Goal: Information Seeking & Learning: Stay updated

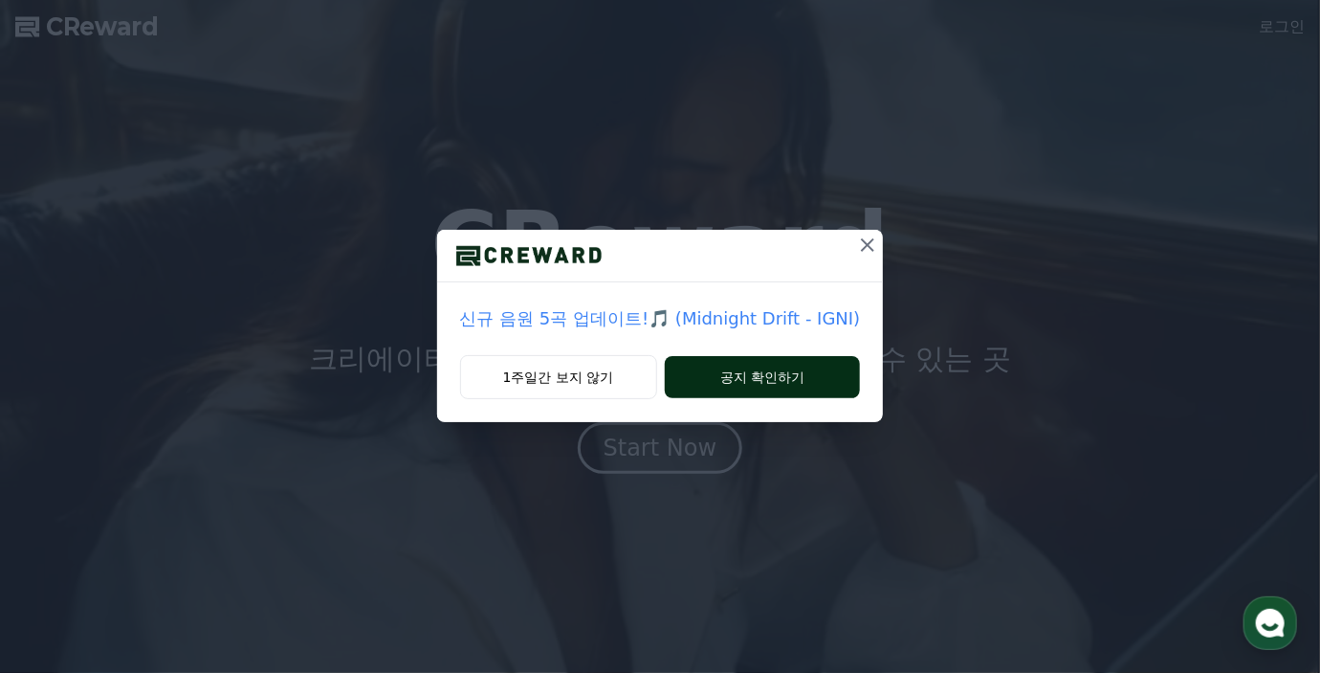
click at [733, 377] on button "공지 확인하기" at bounding box center [763, 377] width 196 height 42
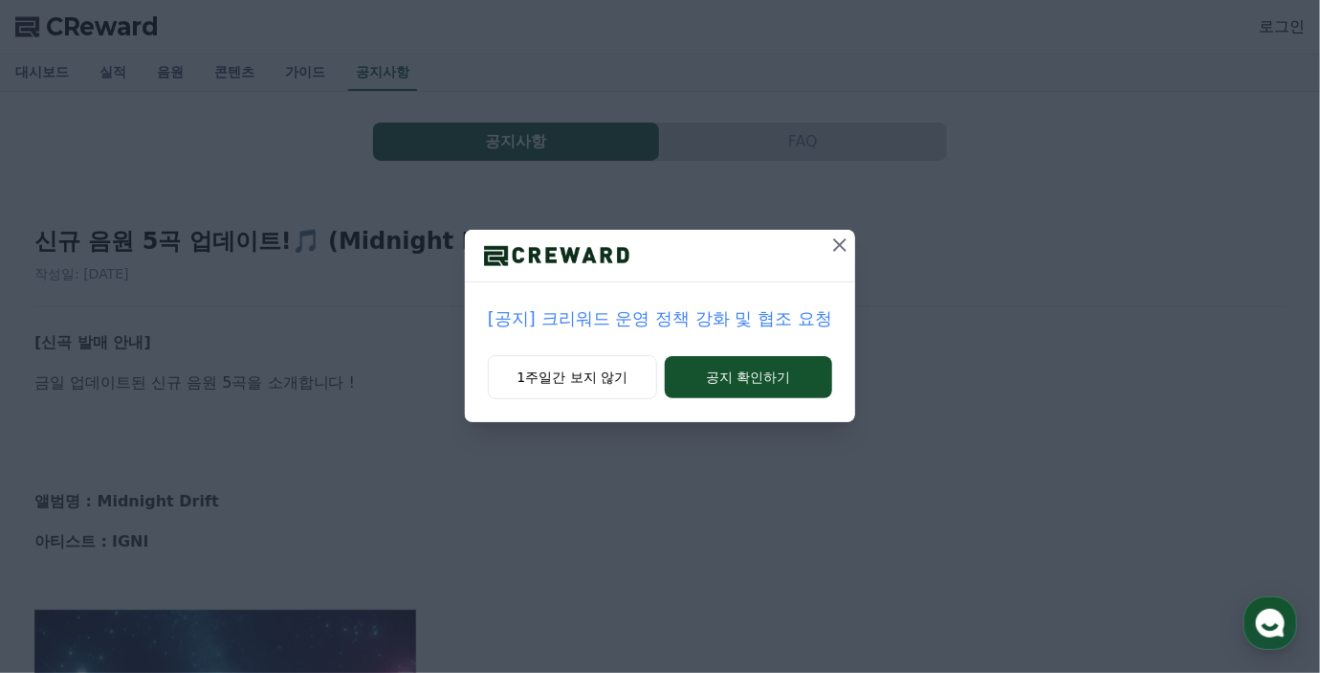
click at [843, 244] on icon at bounding box center [840, 244] width 23 height 23
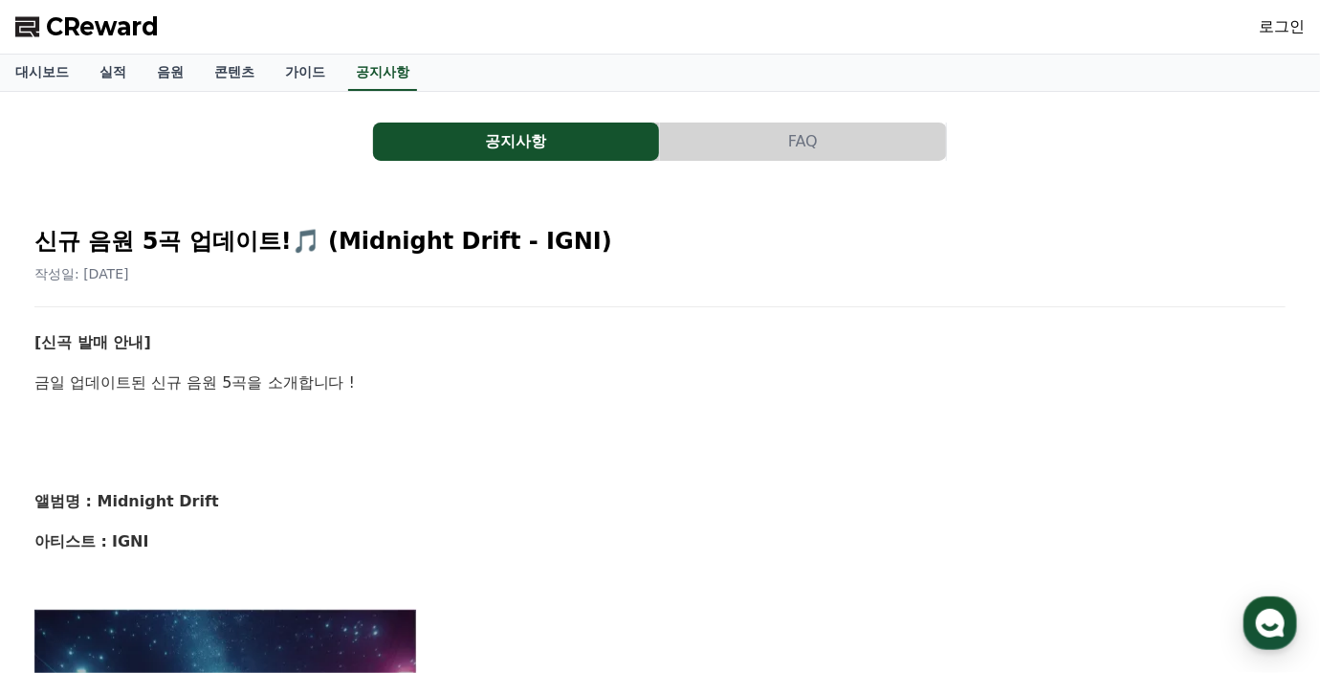
click at [533, 139] on button "공지사항" at bounding box center [516, 141] width 286 height 38
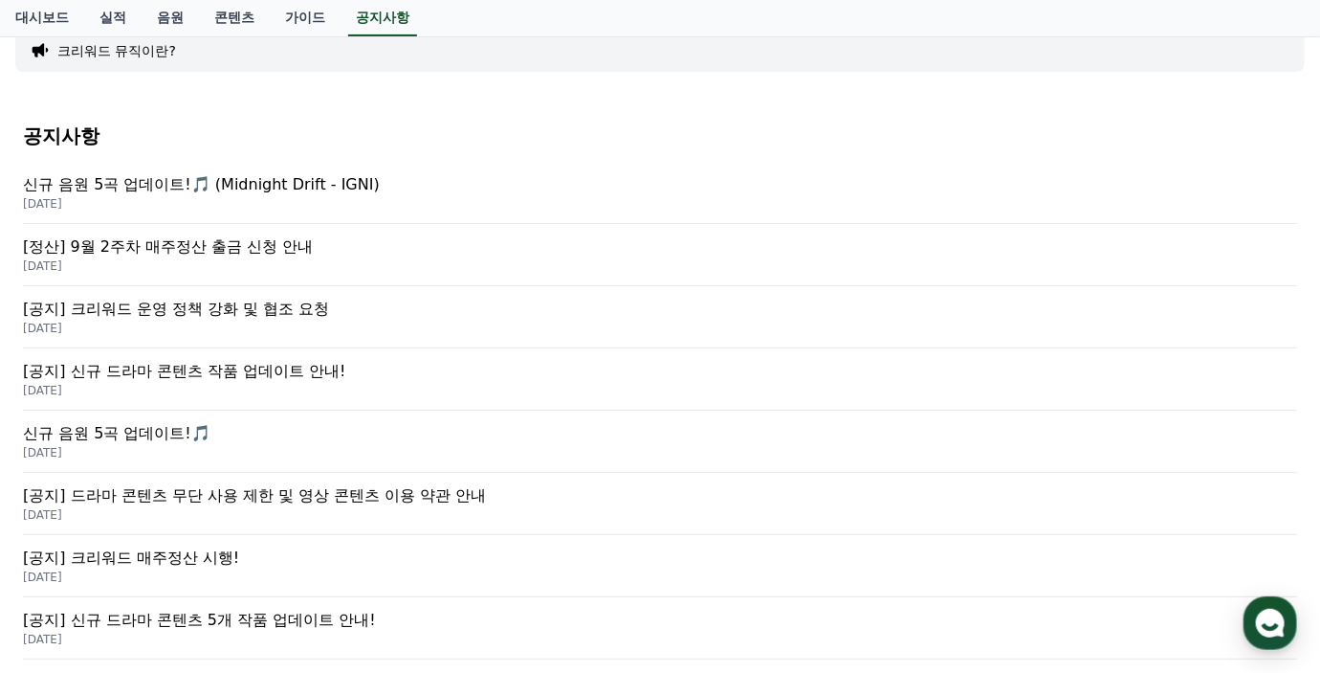
scroll to position [191, 0]
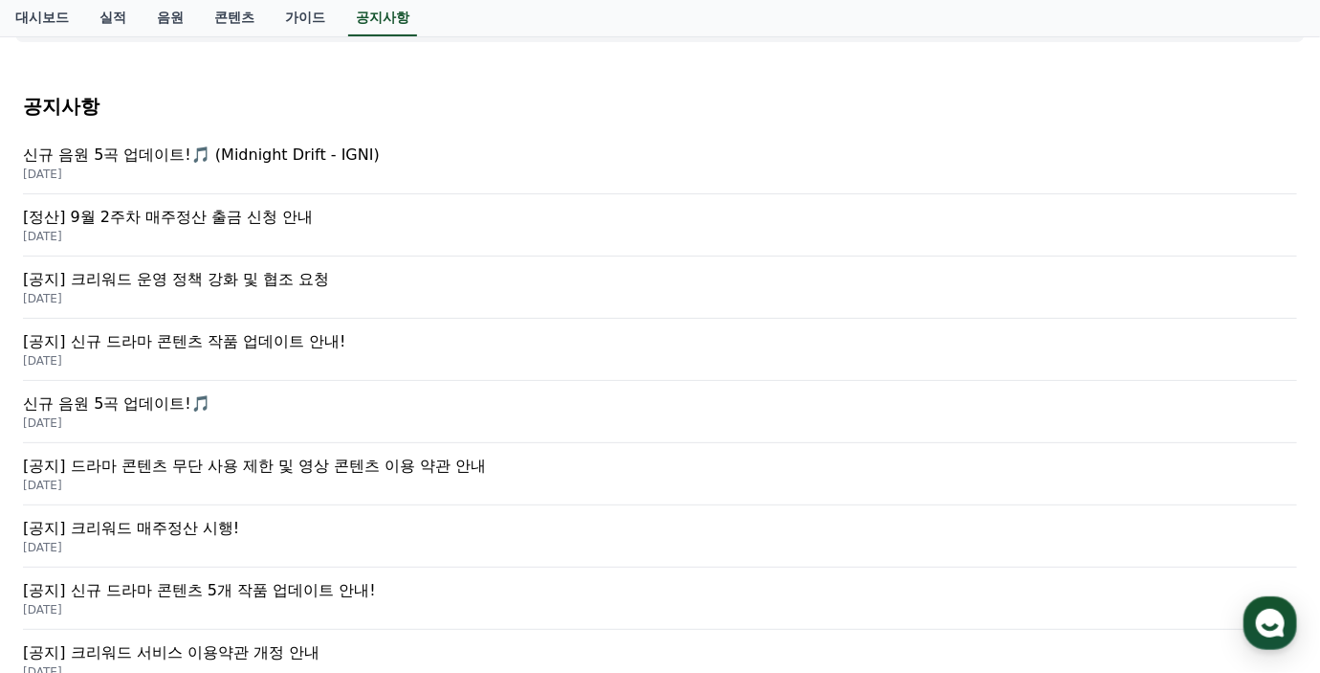
click at [301, 280] on p "[공지] 크리워드 운영 정책 강화 및 협조 요청" at bounding box center [660, 279] width 1274 height 23
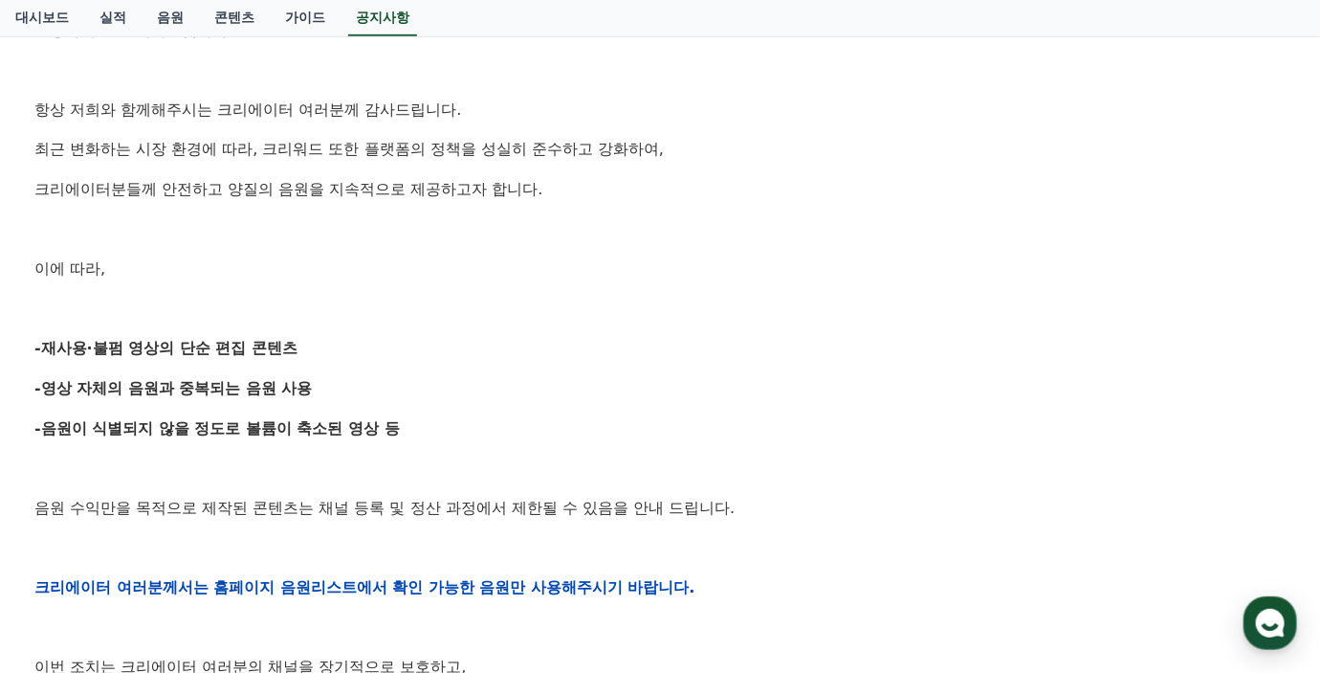
scroll to position [383, 0]
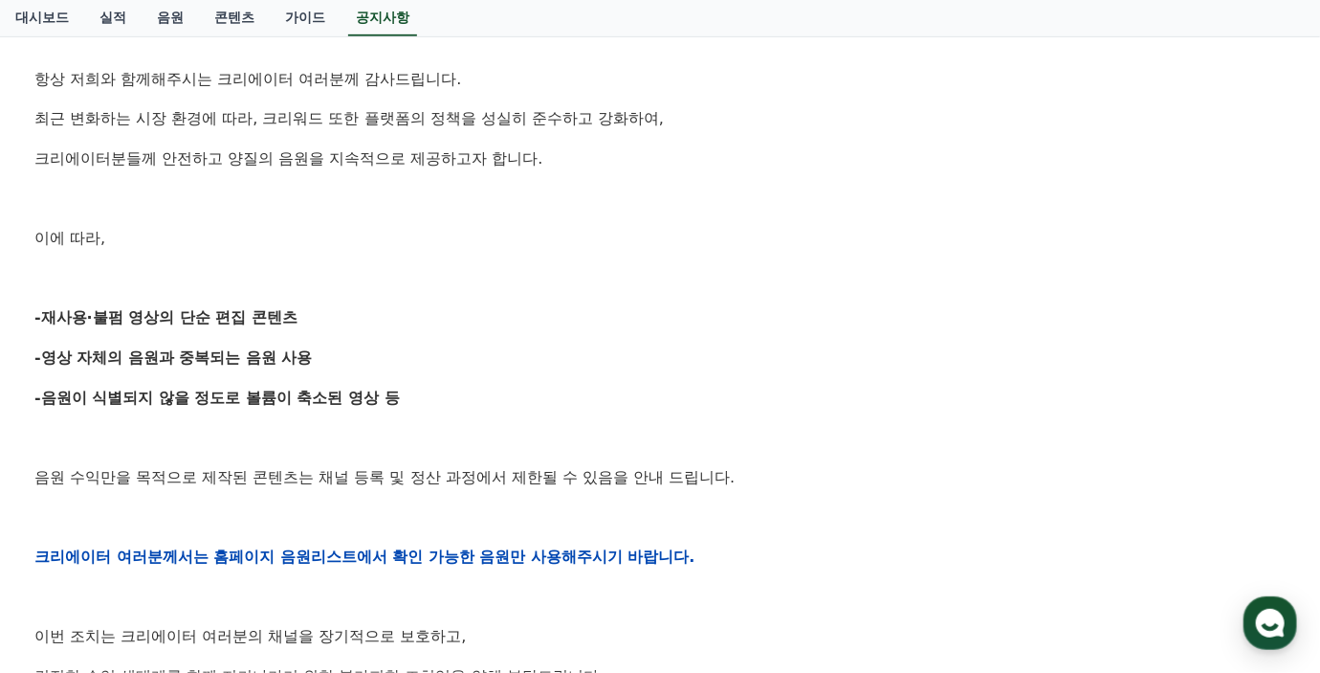
drag, startPoint x: 409, startPoint y: 401, endPoint x: 28, endPoint y: 309, distance: 391.7
click at [28, 309] on div "[공지] 크리워드 운영 정책 강화 및 협조 요청 작성일: [DATE] 안녕하세요, 크리워드입니다. 항상 저희와 함께해주시는 크리에이터 여러분께…" at bounding box center [660, 525] width 1274 height 1418
drag, startPoint x: 731, startPoint y: 496, endPoint x: 755, endPoint y: 487, distance: 25.4
click at [732, 496] on div "안녕하세요, 크리워드입니다. 항상 저희와 함께해주시는 크리에이터 여러분께 감사드립니다. 최근 변화하는 시장 환경에 따라, 크리워드 또한 플랫폼…" at bounding box center [659, 556] width 1251 height 1218
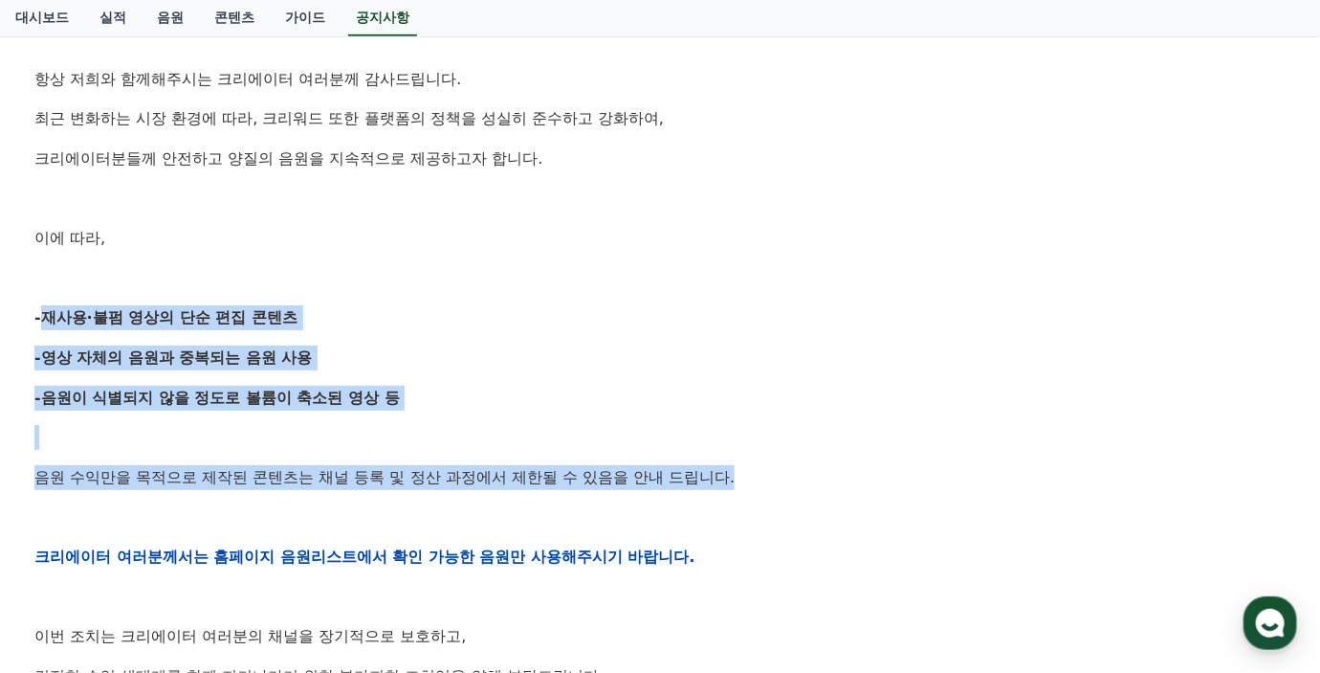
drag, startPoint x: 750, startPoint y: 479, endPoint x: 21, endPoint y: 309, distance: 748.7
click at [21, 309] on div "[공지] 크리워드 운영 정책 강화 및 협조 요청 작성일: [DATE] 안녕하세요, 크리워드입니다. 항상 저희와 함께해주시는 크리에이터 여러분께…" at bounding box center [660, 525] width 1290 height 1433
copy div "-재사용·불펌 영상의 단순 편집 콘텐츠 -영상 자체의 음원과 중복되는 음원 사용 -음원이 식별되지 않을 정도로 볼륨이 축소된 영상 등 음원 수…"
click at [414, 353] on p "-영상 자체의 음원과 중복되는 음원 사용" at bounding box center [659, 357] width 1251 height 25
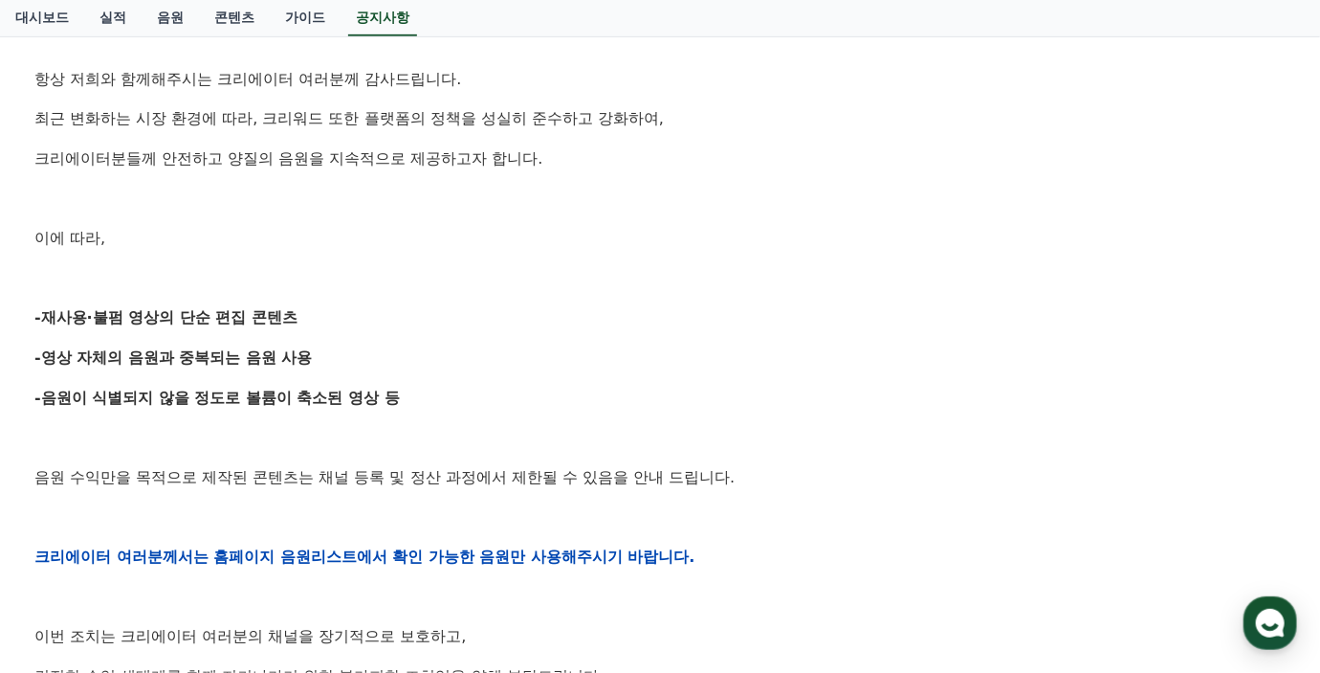
drag, startPoint x: 611, startPoint y: 480, endPoint x: 598, endPoint y: 465, distance: 20.3
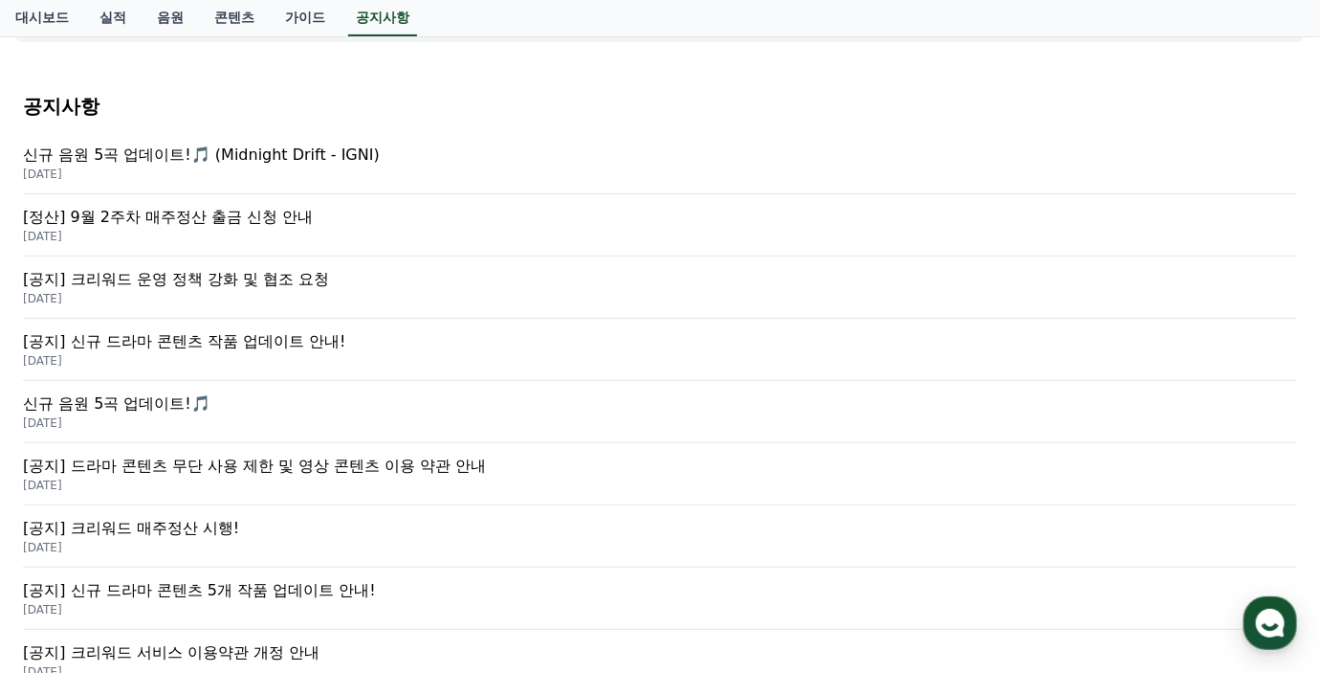
click at [332, 344] on p "[공지] 신규 드라마 콘텐츠 작품 업데이트 안내!" at bounding box center [660, 341] width 1274 height 23
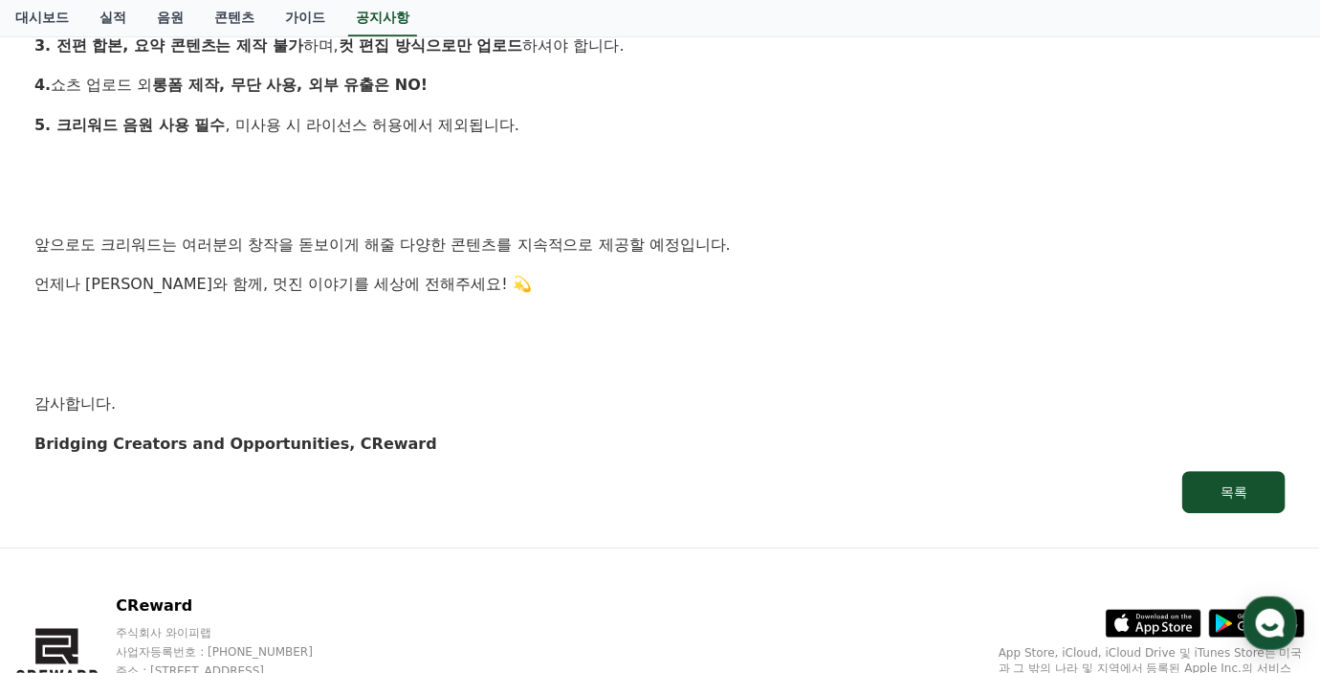
scroll to position [2009, 0]
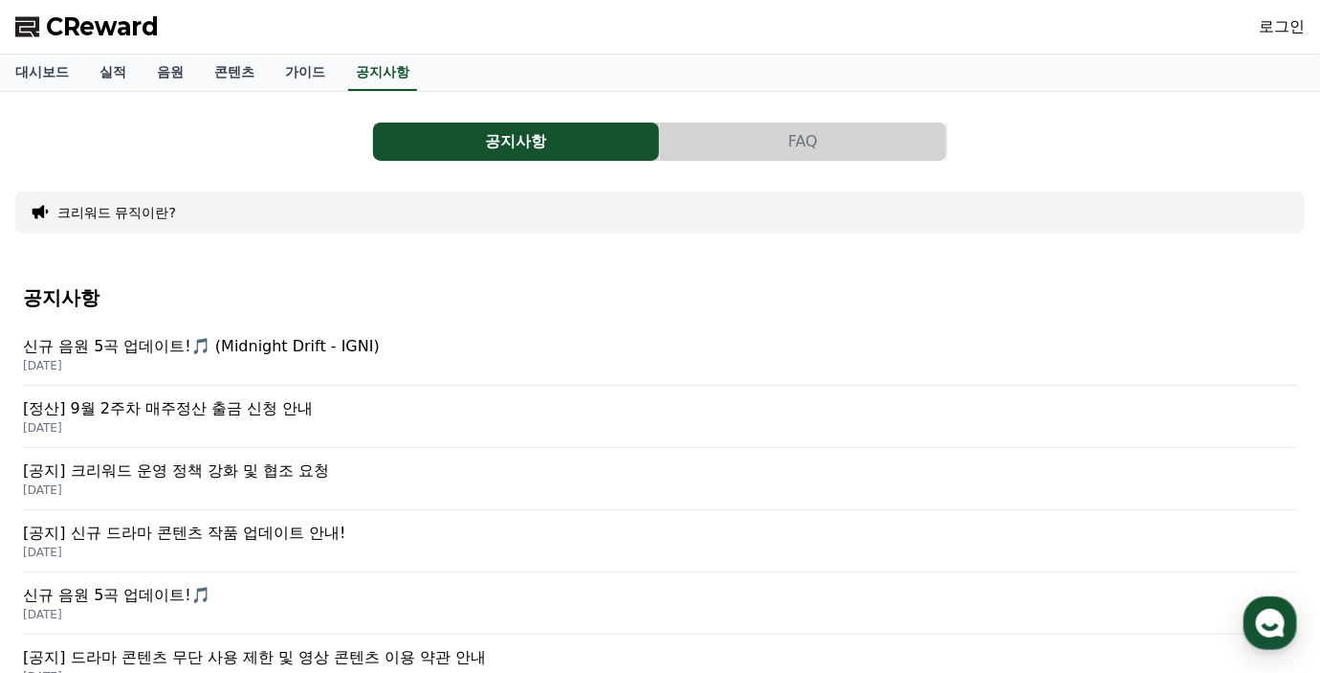
click at [255, 414] on p "[정산] 9월 2주차 매주정산 출금 신청 안내" at bounding box center [660, 408] width 1274 height 23
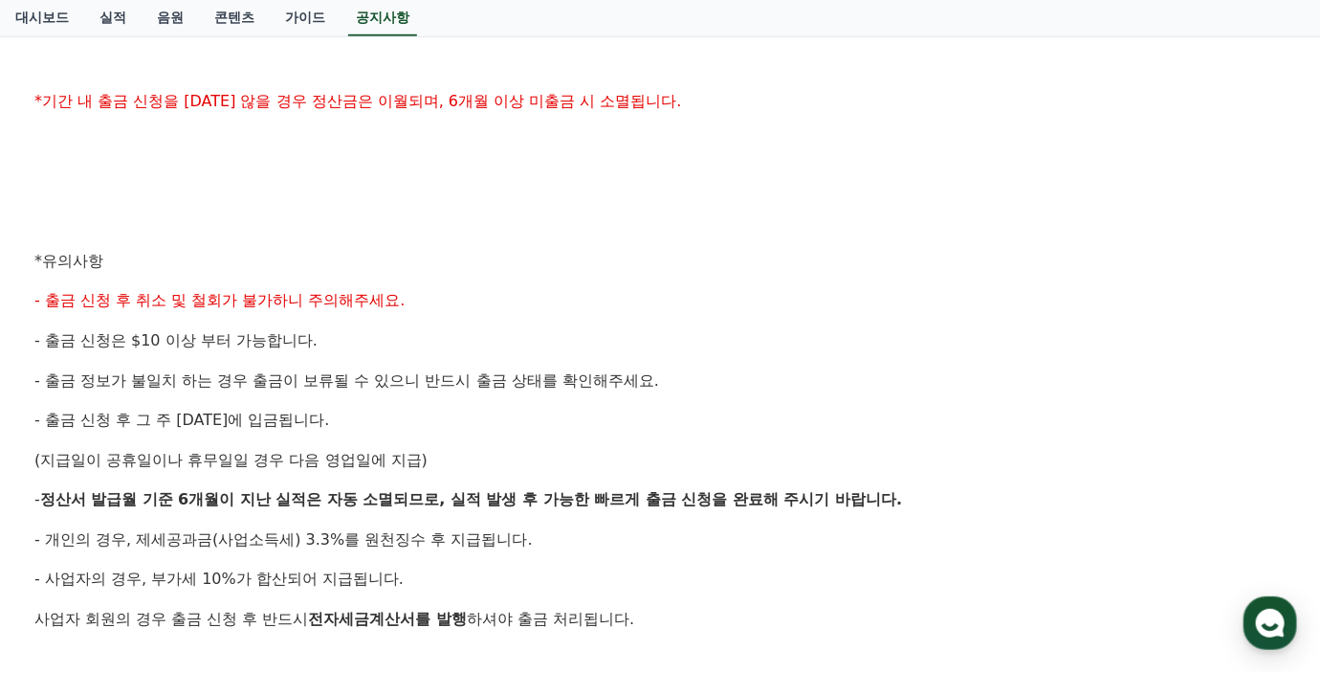
scroll to position [670, 0]
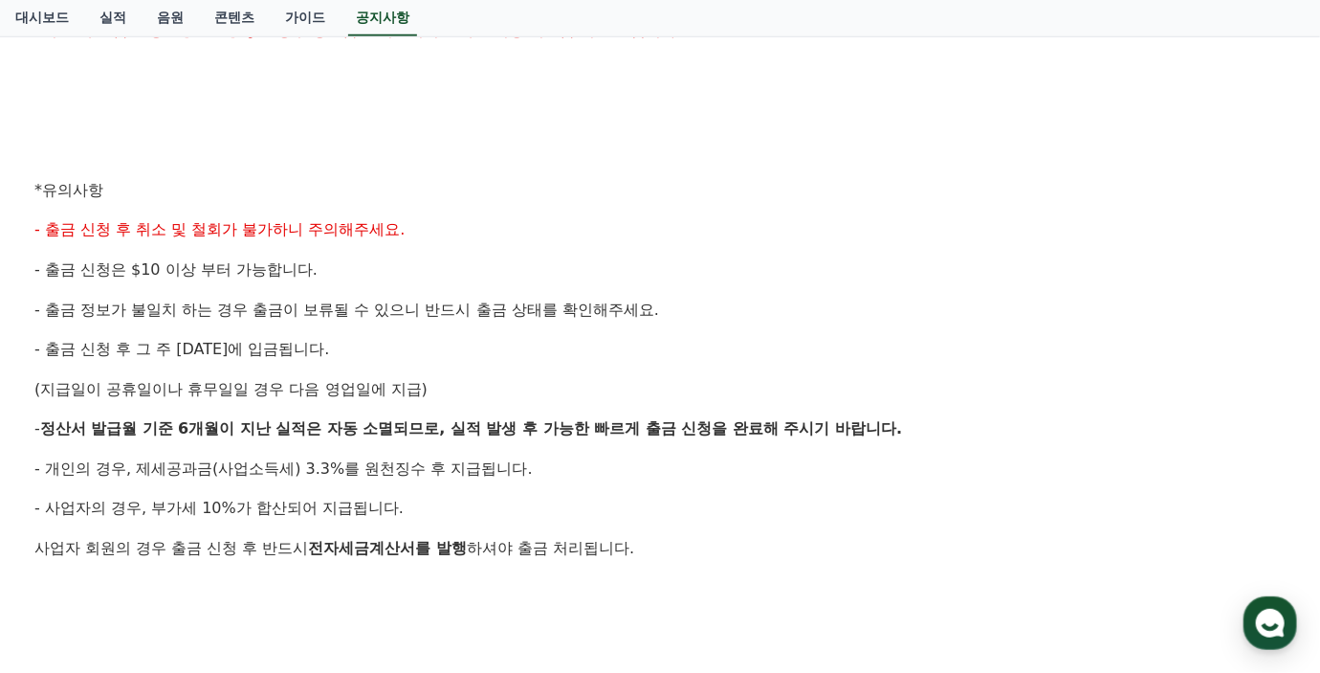
click at [577, 459] on p "- 개인의 경우, 제세공과금(사업소득세) 3.3%를 원천징수 후 지급됩니다." at bounding box center [659, 468] width 1251 height 25
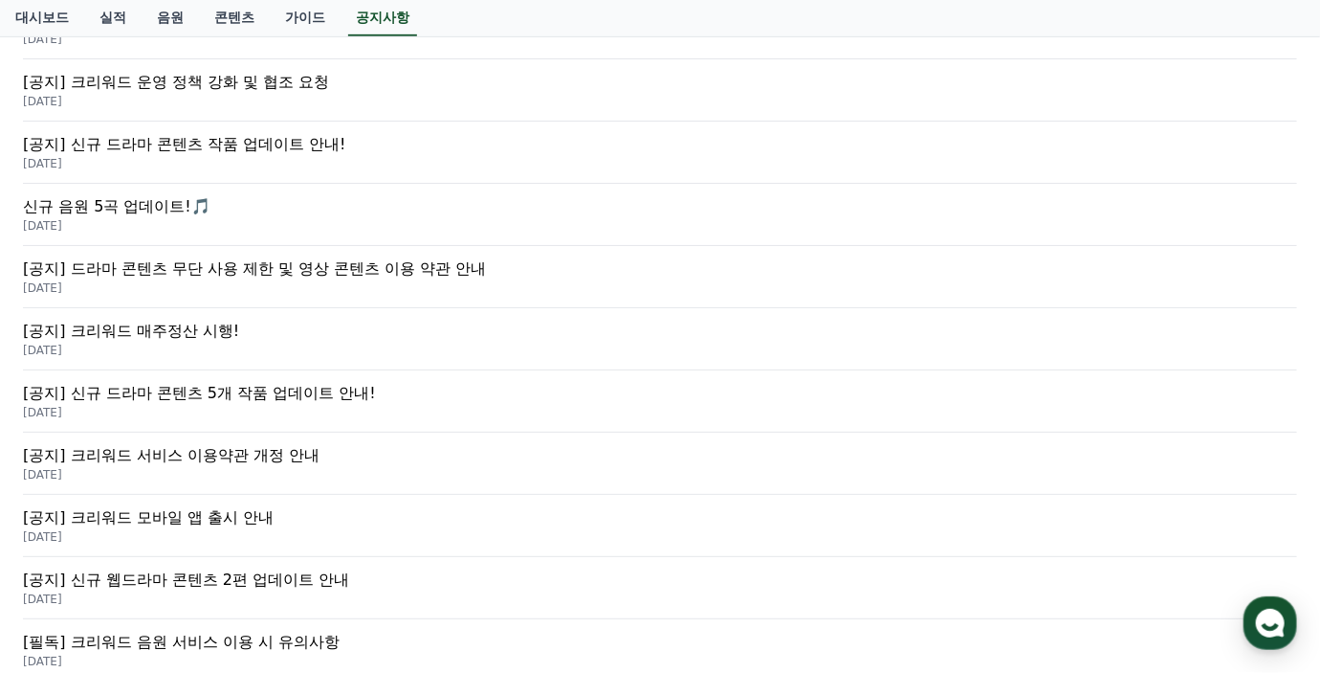
scroll to position [287, 0]
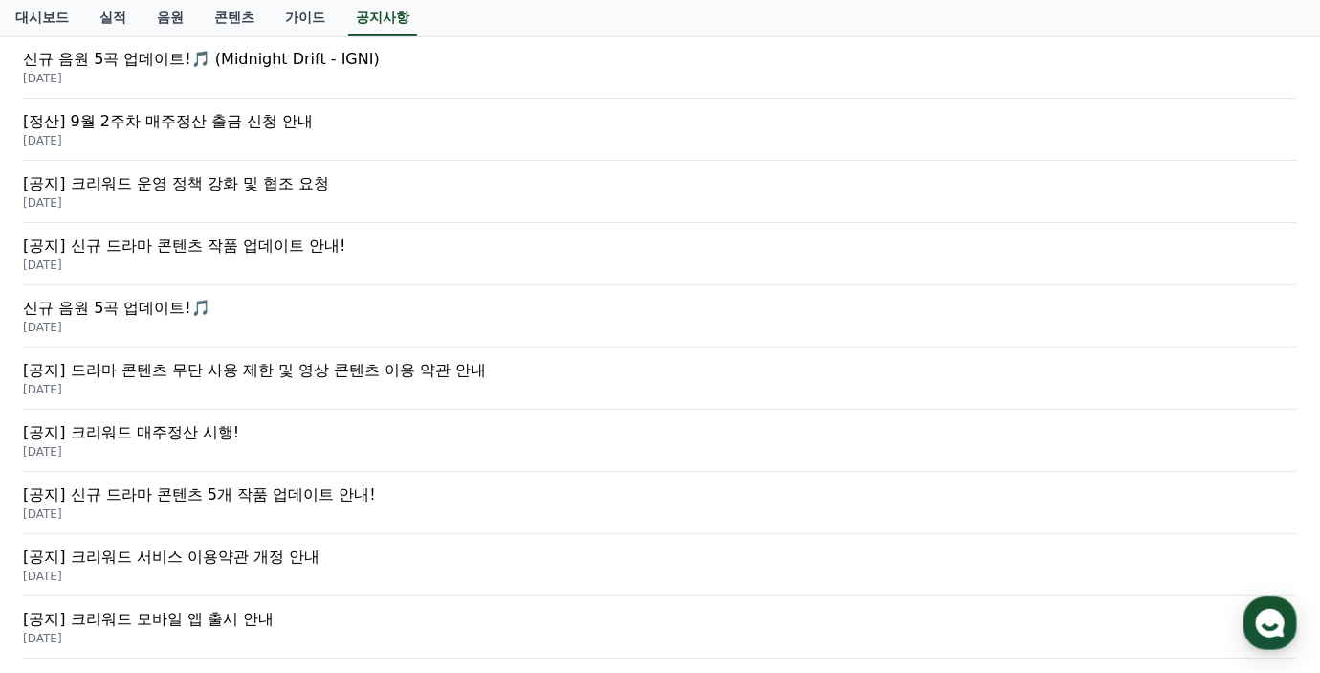
click at [465, 434] on p "[공지] 크리워드 매주정산 시행!" at bounding box center [660, 432] width 1274 height 23
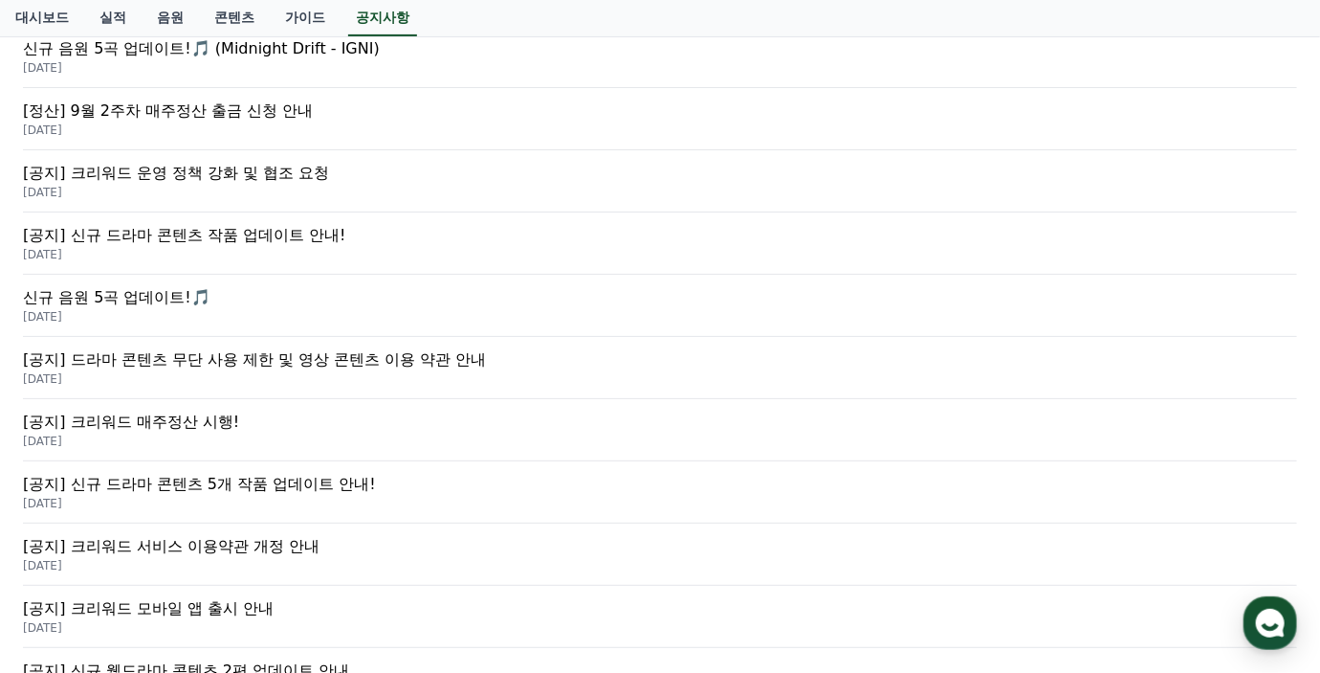
scroll to position [287, 0]
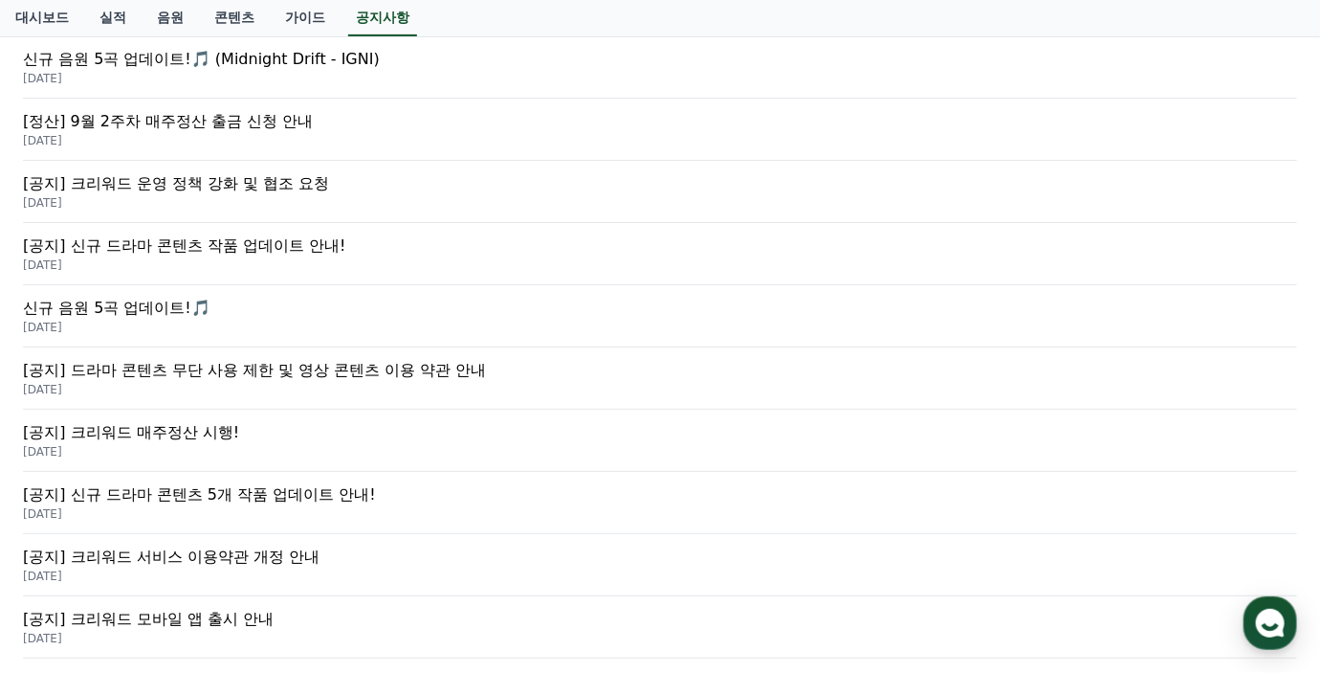
click at [219, 118] on p "[정산] 9월 2주차 매주정산 출금 신청 안내" at bounding box center [660, 121] width 1274 height 23
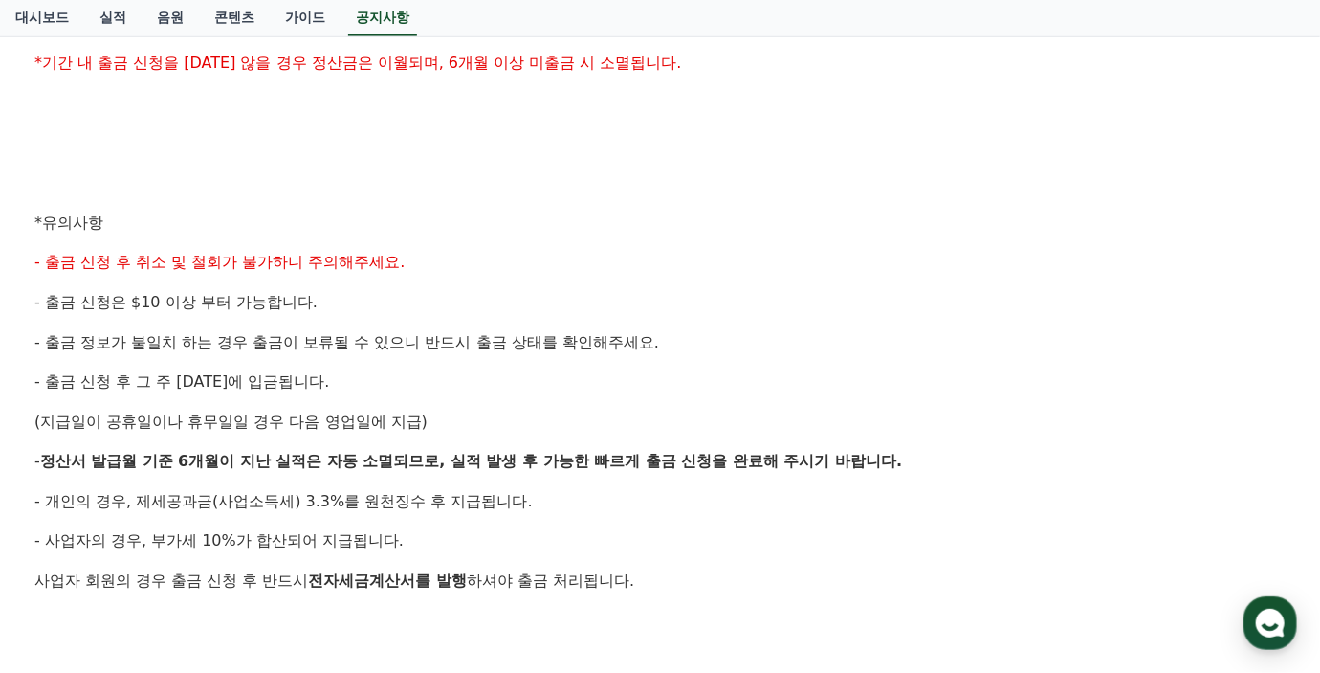
scroll to position [670, 0]
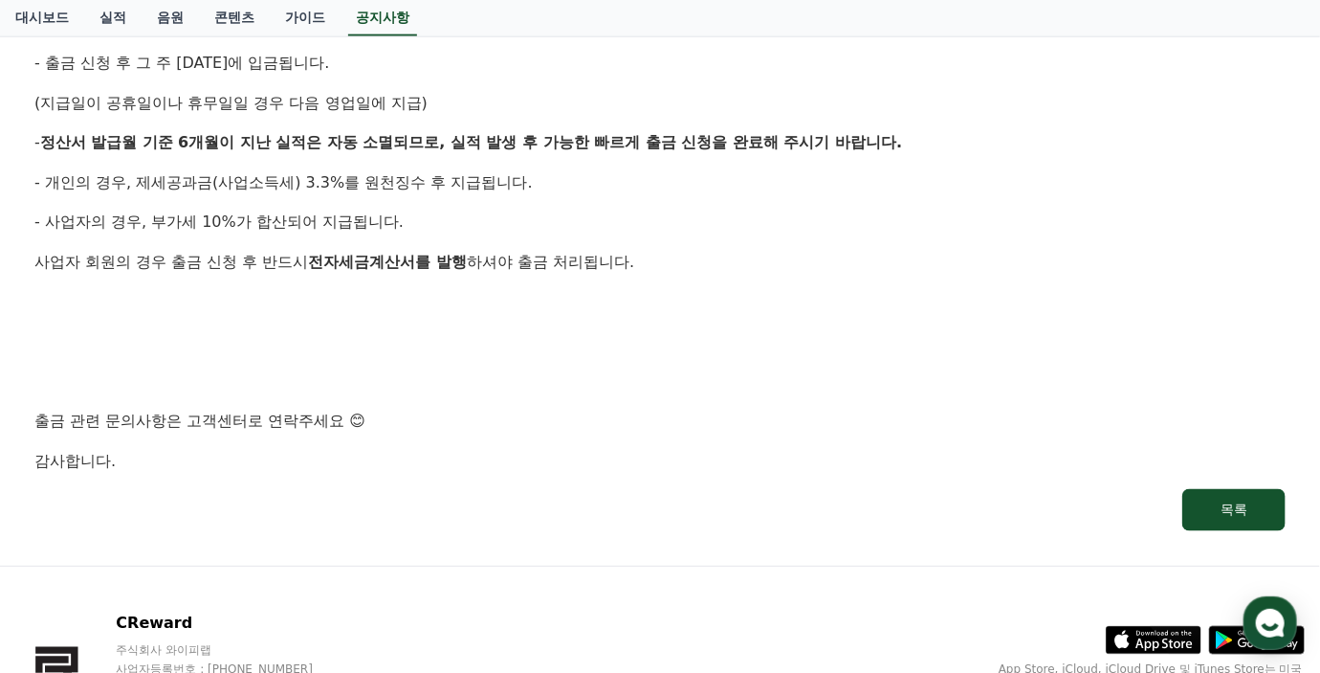
drag, startPoint x: 670, startPoint y: 486, endPoint x: 660, endPoint y: 485, distance: 9.6
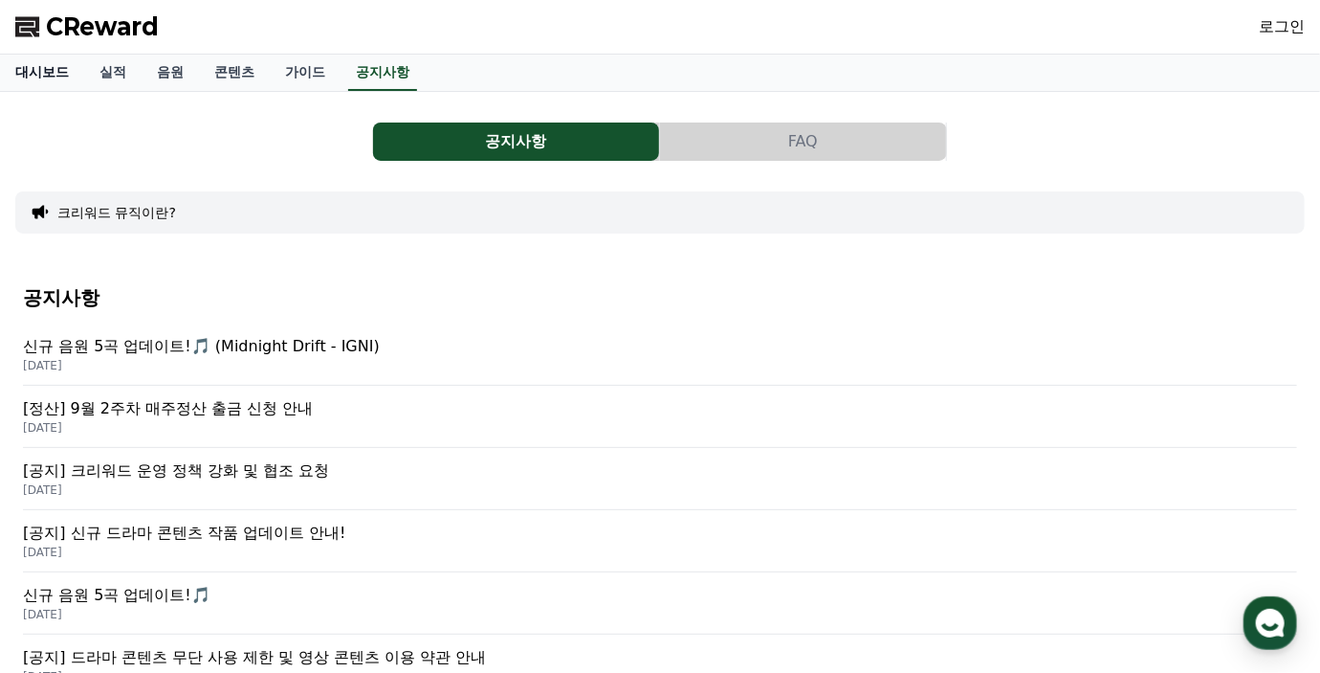
click at [32, 72] on link "대시보드" at bounding box center [42, 73] width 84 height 36
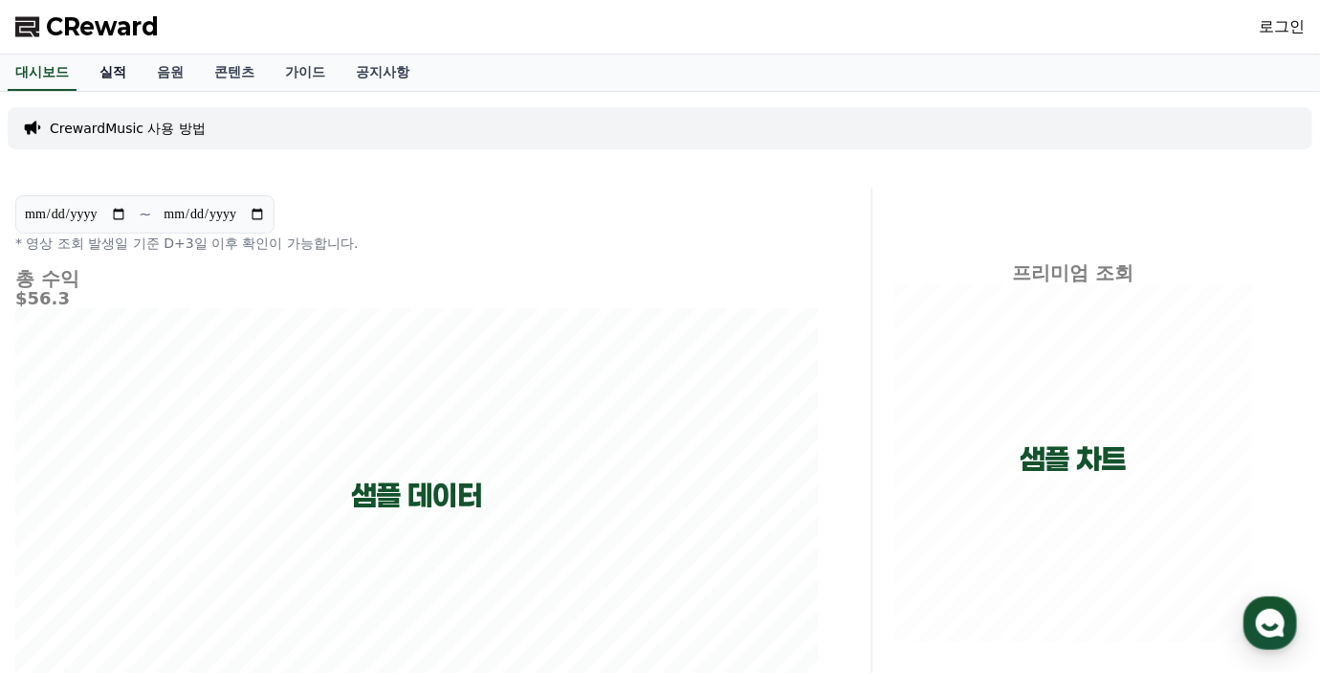
click at [116, 70] on link "실적" at bounding box center [112, 73] width 57 height 36
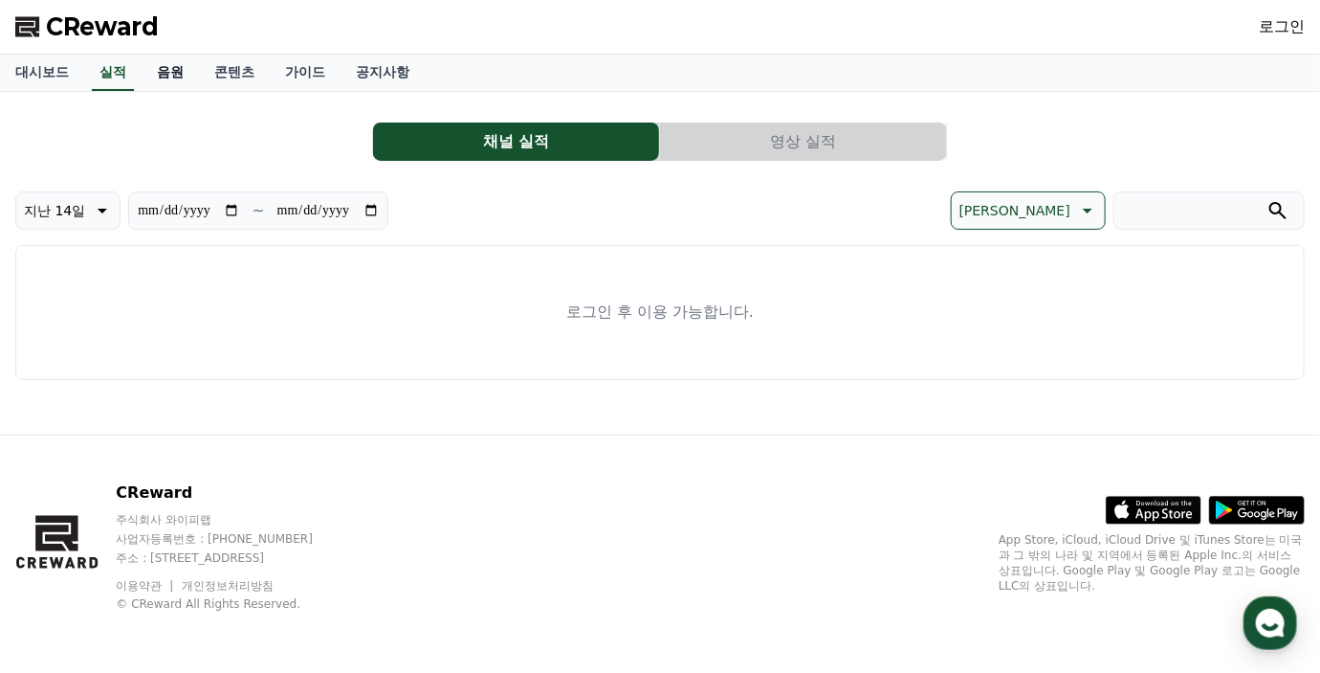
click at [167, 70] on link "음원" at bounding box center [170, 73] width 57 height 36
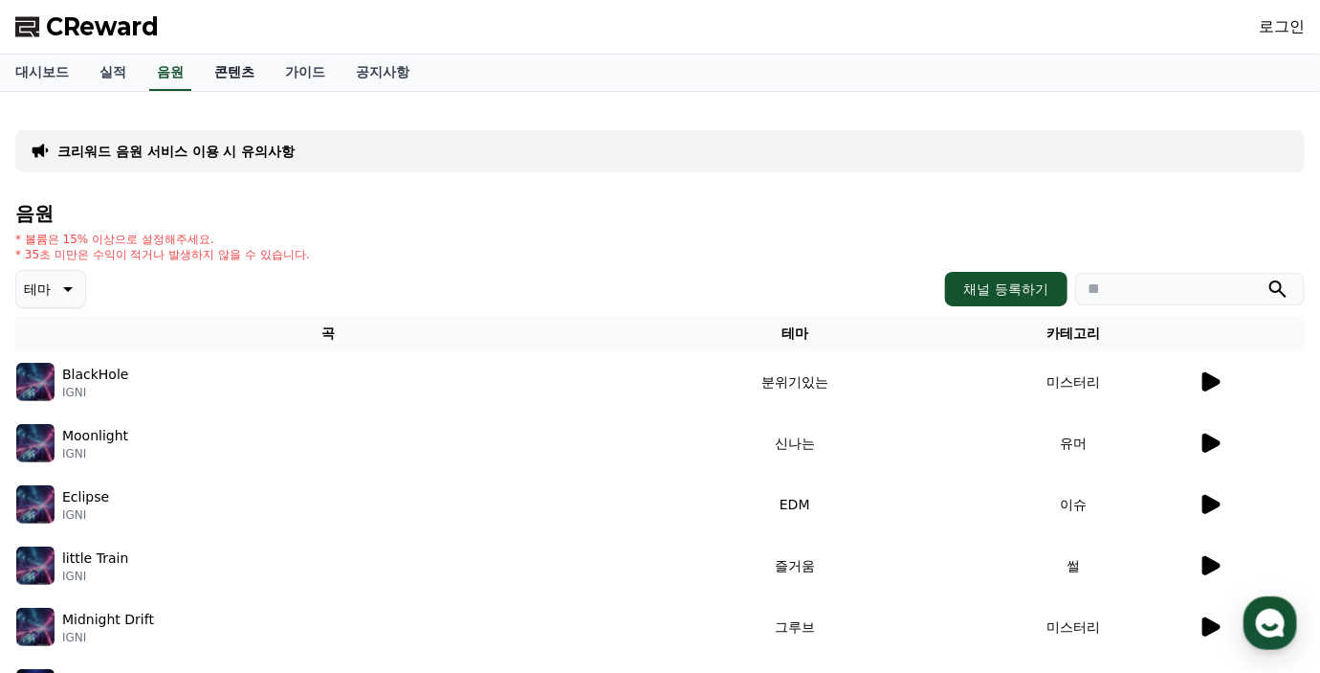
click at [223, 80] on link "콘텐츠" at bounding box center [234, 73] width 71 height 36
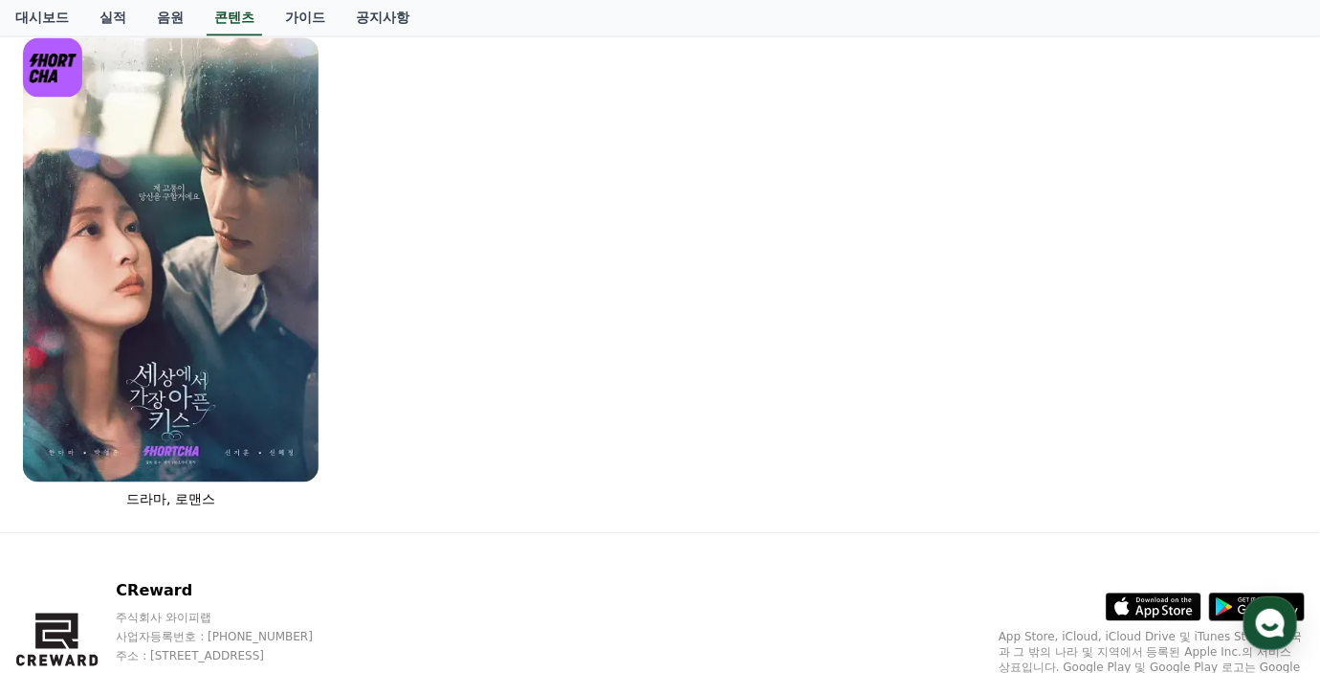
scroll to position [1438, 0]
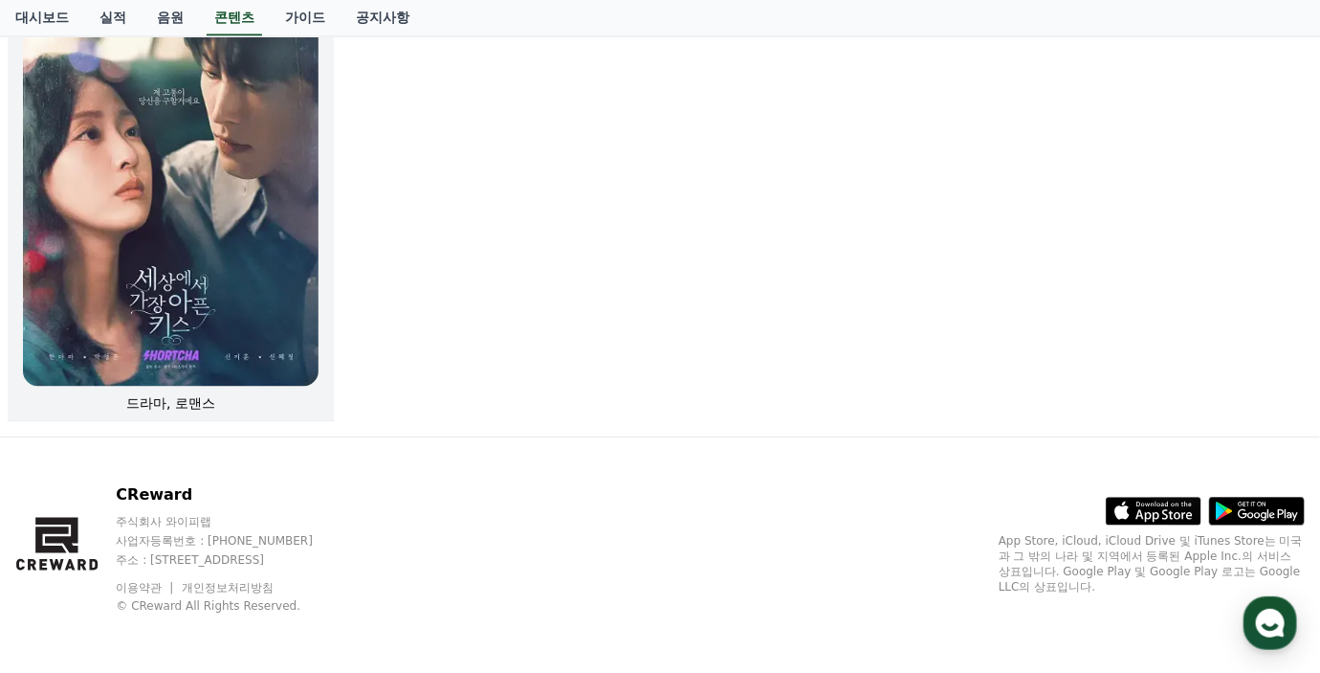
click at [254, 185] on img at bounding box center [171, 165] width 296 height 444
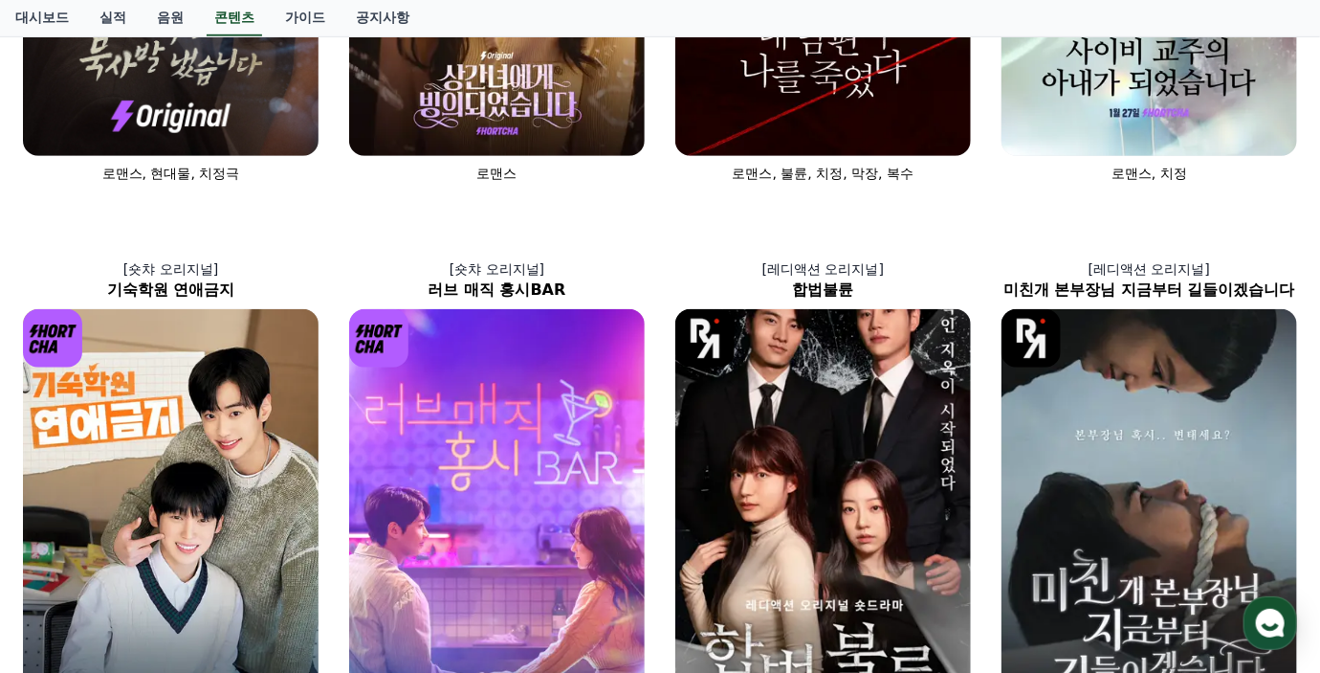
scroll to position [383, 0]
